Goal: Navigation & Orientation: Understand site structure

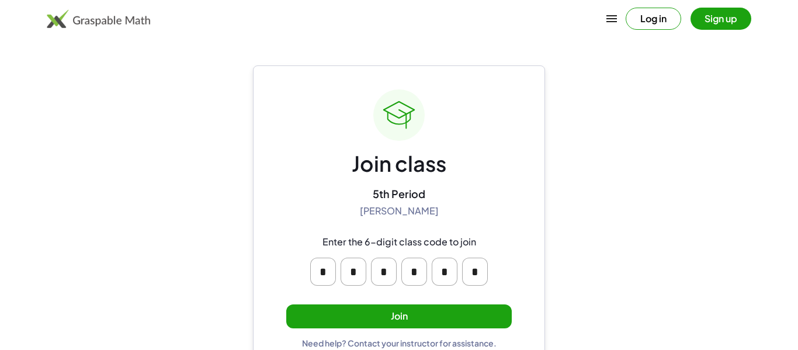
click at [337, 314] on button "Join" at bounding box center [398, 316] width 225 height 24
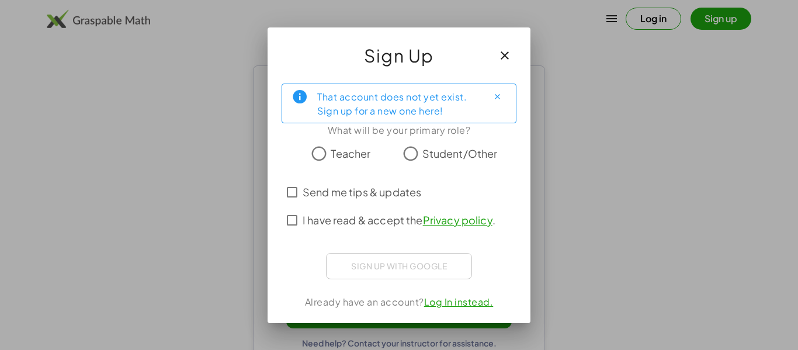
click at [381, 190] on span "Send me tips & updates" at bounding box center [362, 192] width 119 height 16
click at [429, 154] on span "Student/Other" at bounding box center [459, 153] width 75 height 16
click at [389, 219] on span "I have read & accept the Privacy policy ." at bounding box center [399, 220] width 193 height 16
click at [365, 193] on span "Send me tips & updates" at bounding box center [362, 192] width 119 height 16
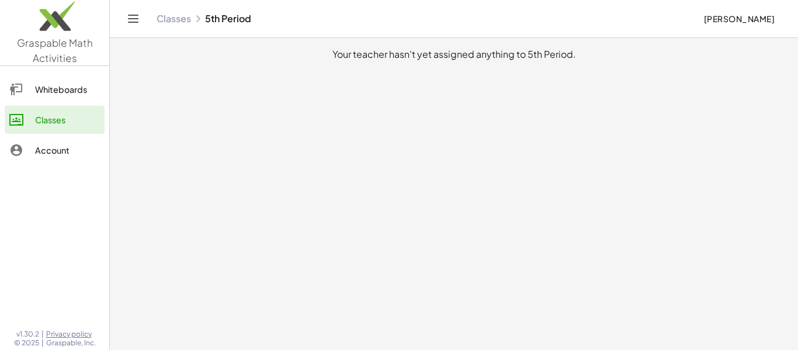
click at [69, 91] on div "Whiteboards" at bounding box center [67, 89] width 65 height 14
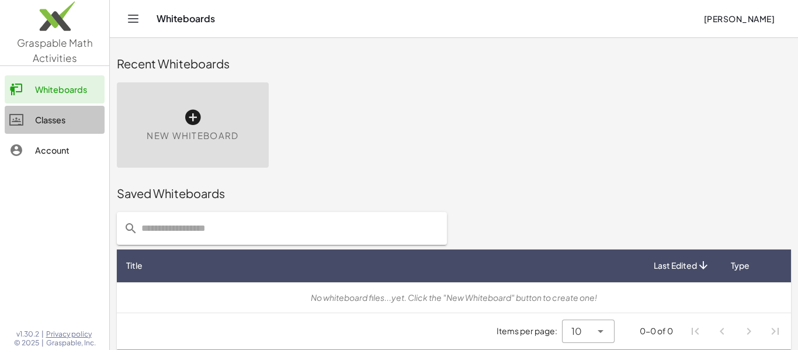
click at [77, 120] on div "Classes" at bounding box center [67, 120] width 65 height 14
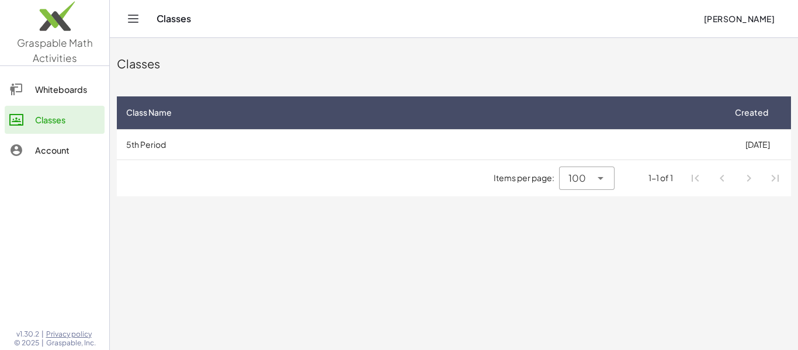
click at [73, 149] on div "Account" at bounding box center [67, 150] width 65 height 14
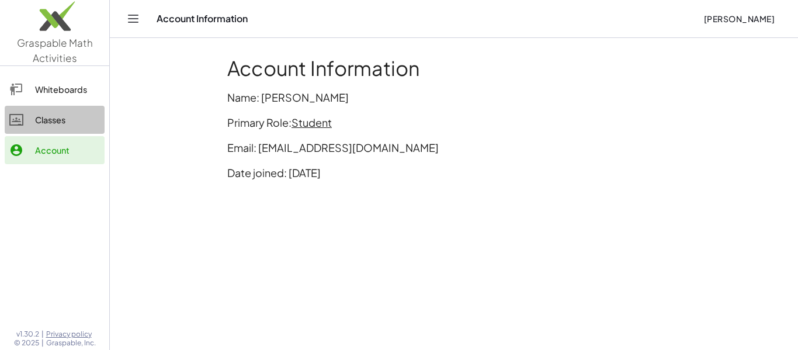
click at [67, 126] on div "Classes" at bounding box center [67, 120] width 65 height 14
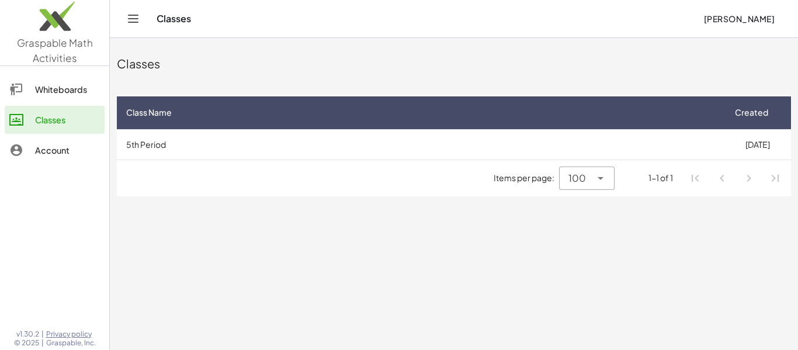
click at [64, 102] on link "Whiteboards" at bounding box center [55, 89] width 100 height 28
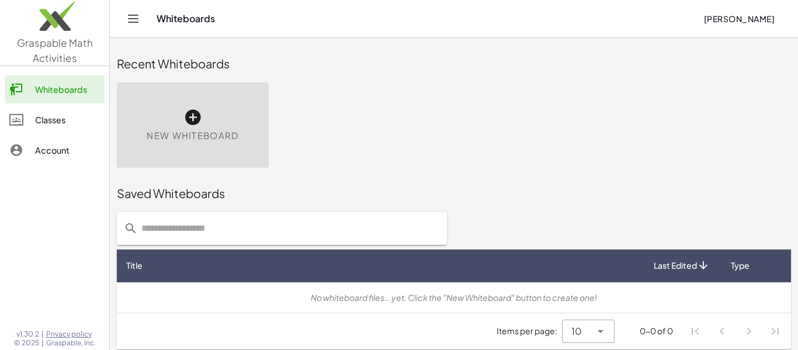
click at [54, 124] on div "Classes" at bounding box center [67, 120] width 65 height 14
